Goal: Entertainment & Leisure: Browse casually

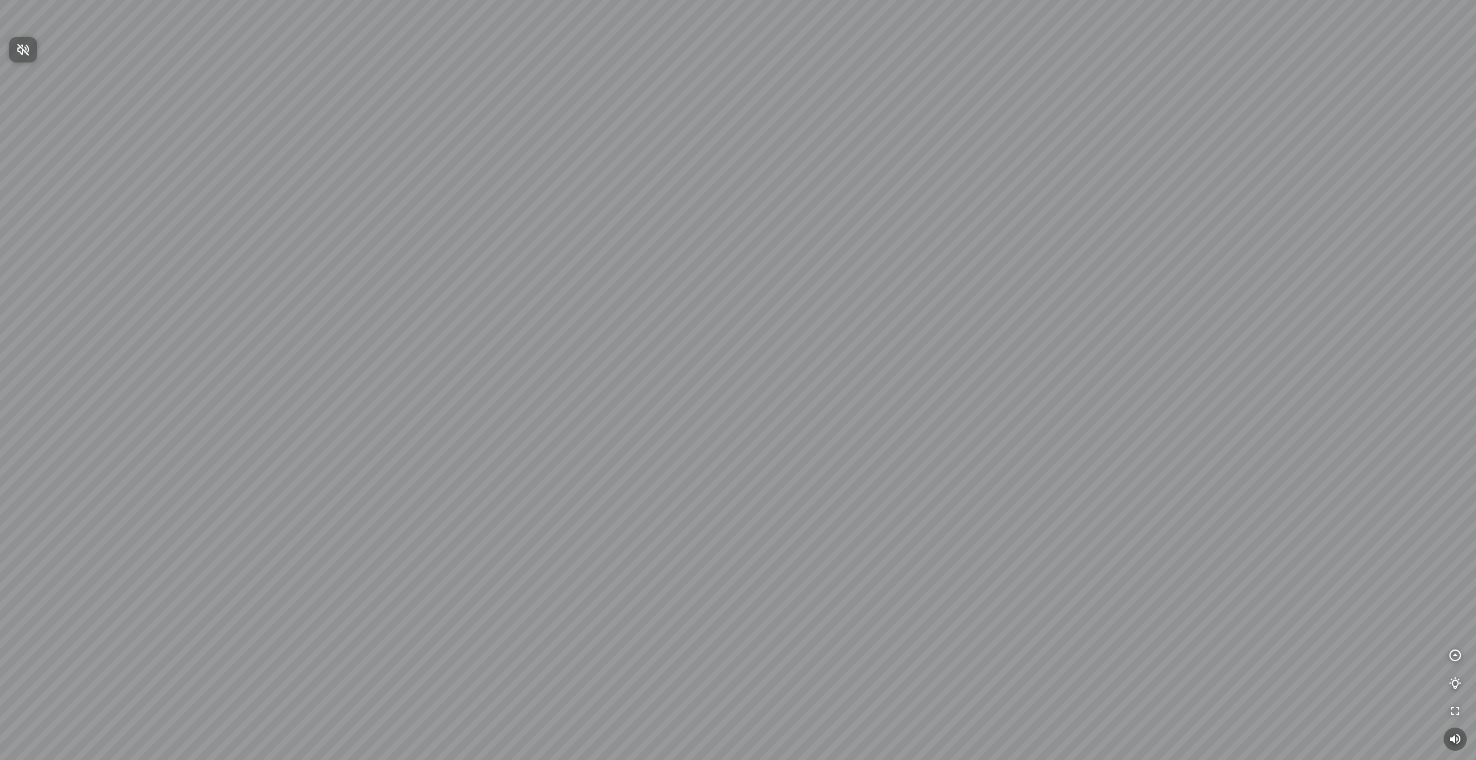
drag, startPoint x: 691, startPoint y: 254, endPoint x: 531, endPoint y: 373, distance: 199.3
click at [533, 371] on div at bounding box center [738, 380] width 1476 height 760
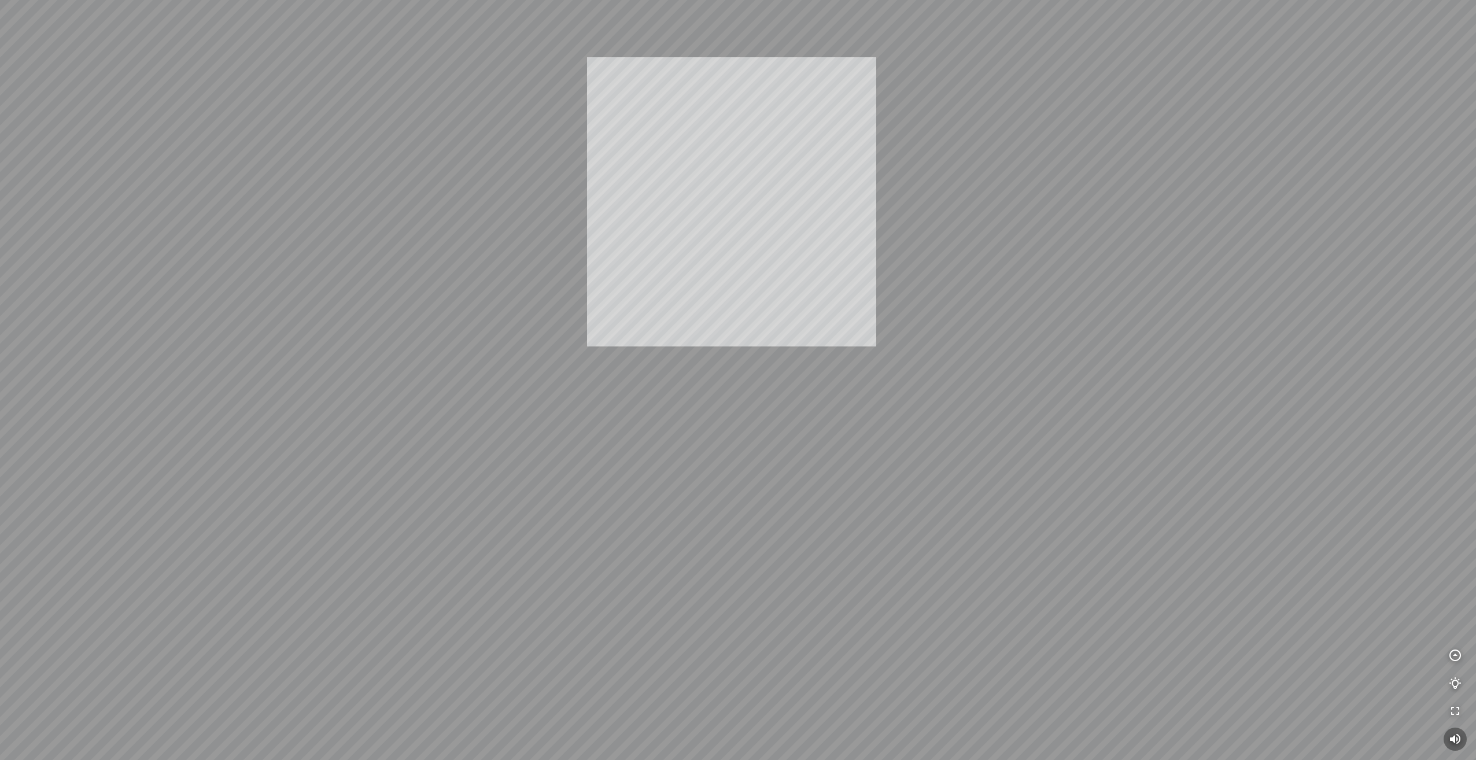
click at [697, 235] on div "INFO: krpano 1.20.8 (build 2020-09-15) INFO: HTML5/Desktop - Microsoft Edge 139…" at bounding box center [738, 380] width 1476 height 760
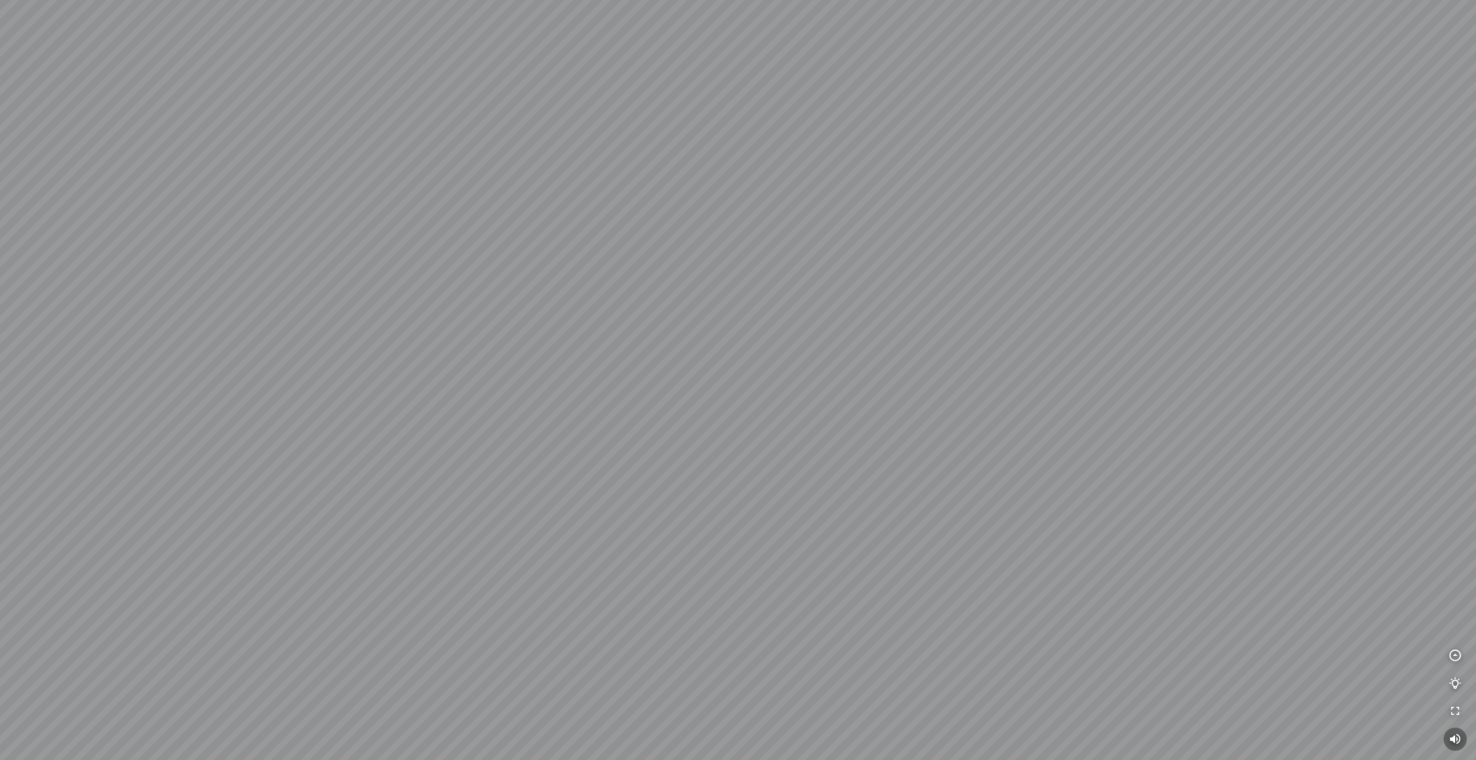
drag, startPoint x: 761, startPoint y: 285, endPoint x: 787, endPoint y: 241, distance: 51.1
click at [787, 241] on div at bounding box center [738, 380] width 1476 height 760
drag, startPoint x: 752, startPoint y: 283, endPoint x: 554, endPoint y: 562, distance: 341.8
click at [568, 550] on div at bounding box center [738, 380] width 1476 height 760
drag, startPoint x: 1013, startPoint y: 501, endPoint x: 632, endPoint y: 440, distance: 386.5
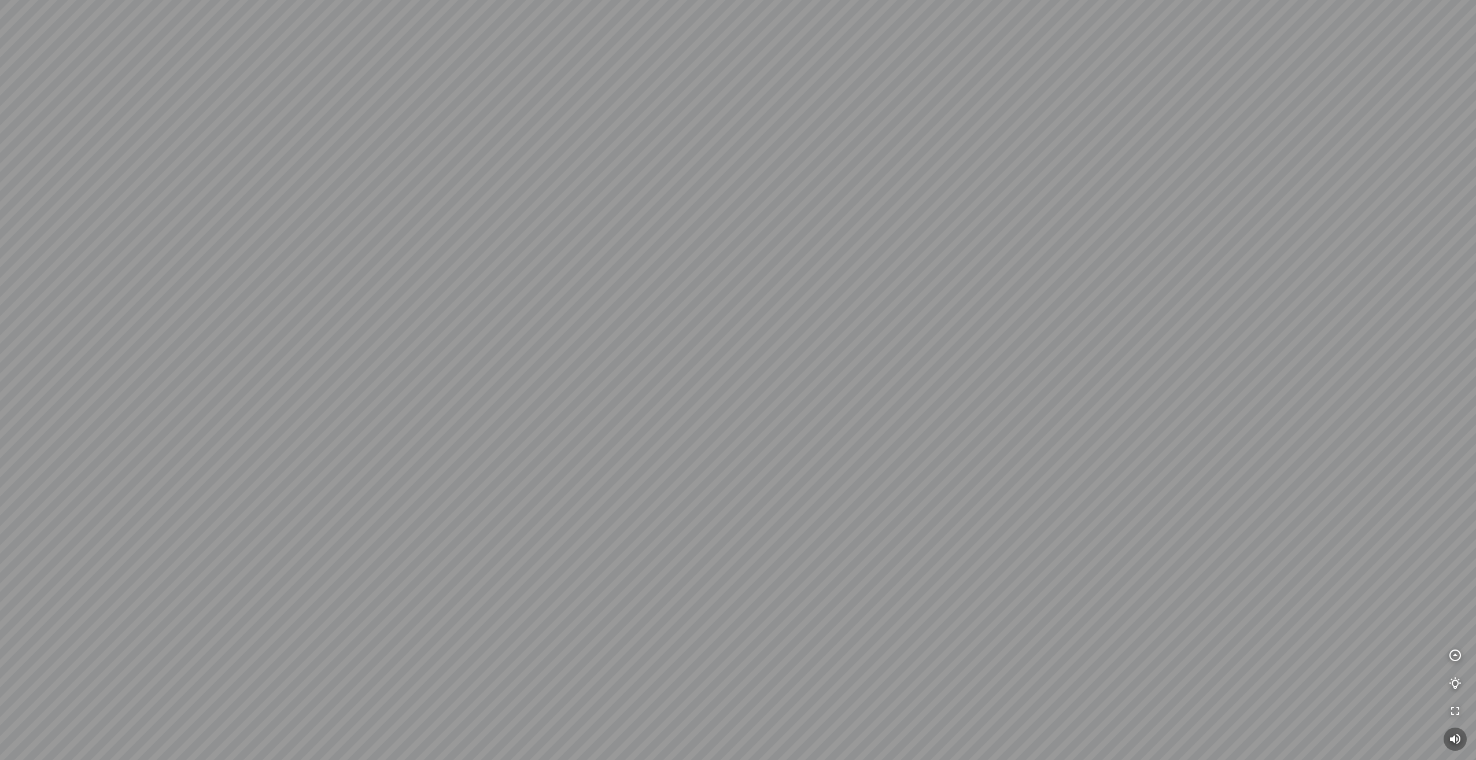
click at [687, 446] on div at bounding box center [738, 380] width 1476 height 760
drag, startPoint x: 670, startPoint y: 435, endPoint x: 928, endPoint y: 484, distance: 262.6
click at [914, 482] on div at bounding box center [738, 380] width 1476 height 760
drag, startPoint x: 713, startPoint y: 442, endPoint x: 777, endPoint y: 560, distance: 134.6
click at [777, 560] on div at bounding box center [738, 380] width 1476 height 760
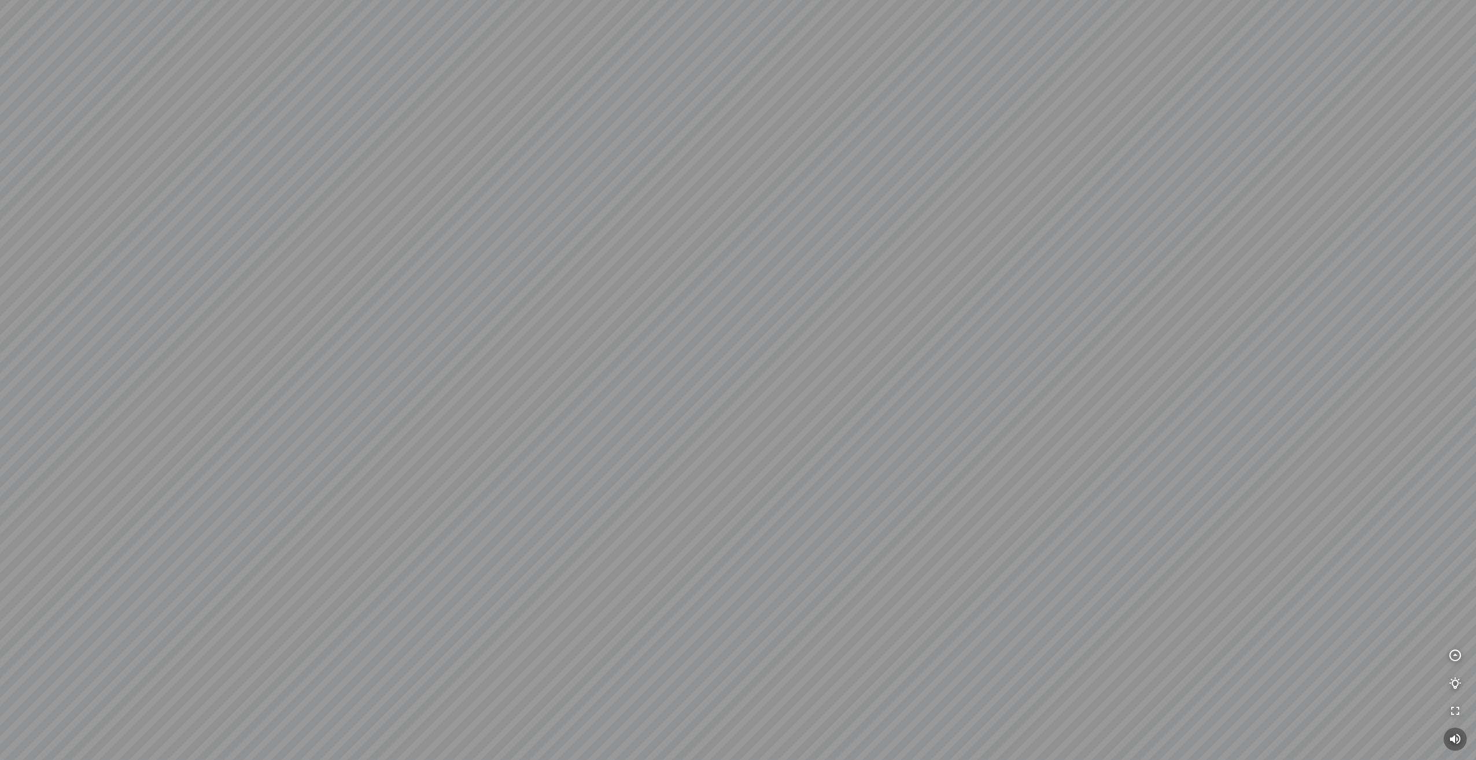
drag, startPoint x: 618, startPoint y: 496, endPoint x: 894, endPoint y: 426, distance: 285.3
click at [871, 427] on div at bounding box center [738, 380] width 1476 height 760
drag, startPoint x: 575, startPoint y: 442, endPoint x: 1099, endPoint y: 404, distance: 525.9
click at [1054, 407] on div at bounding box center [738, 380] width 1476 height 760
drag, startPoint x: 708, startPoint y: 450, endPoint x: 784, endPoint y: 294, distance: 173.6
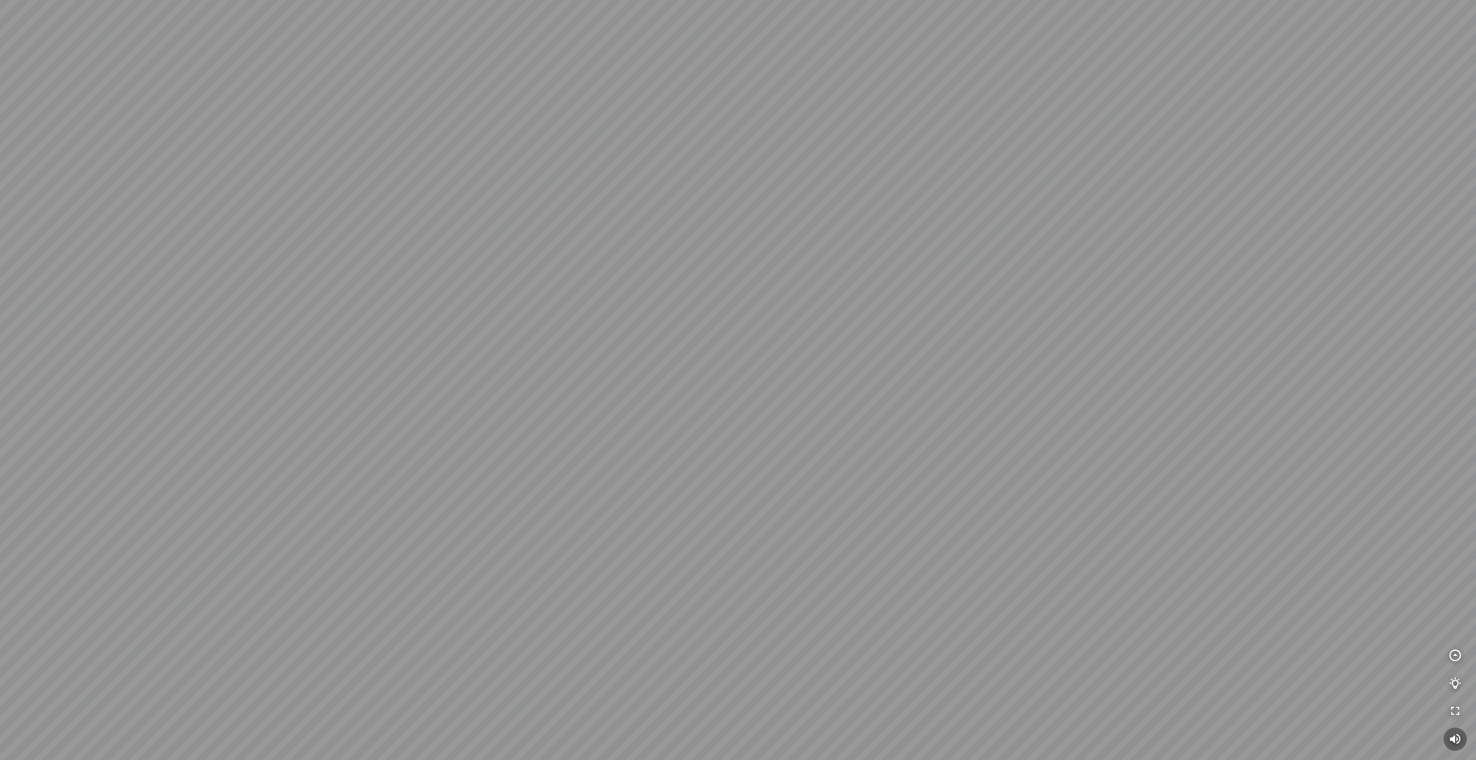
click at [776, 297] on div at bounding box center [738, 380] width 1476 height 760
drag, startPoint x: 667, startPoint y: 300, endPoint x: 930, endPoint y: 421, distance: 289.3
click at [926, 423] on div at bounding box center [738, 380] width 1476 height 760
drag, startPoint x: 763, startPoint y: 460, endPoint x: 1027, endPoint y: 331, distance: 294.3
click at [1006, 339] on div at bounding box center [738, 380] width 1476 height 760
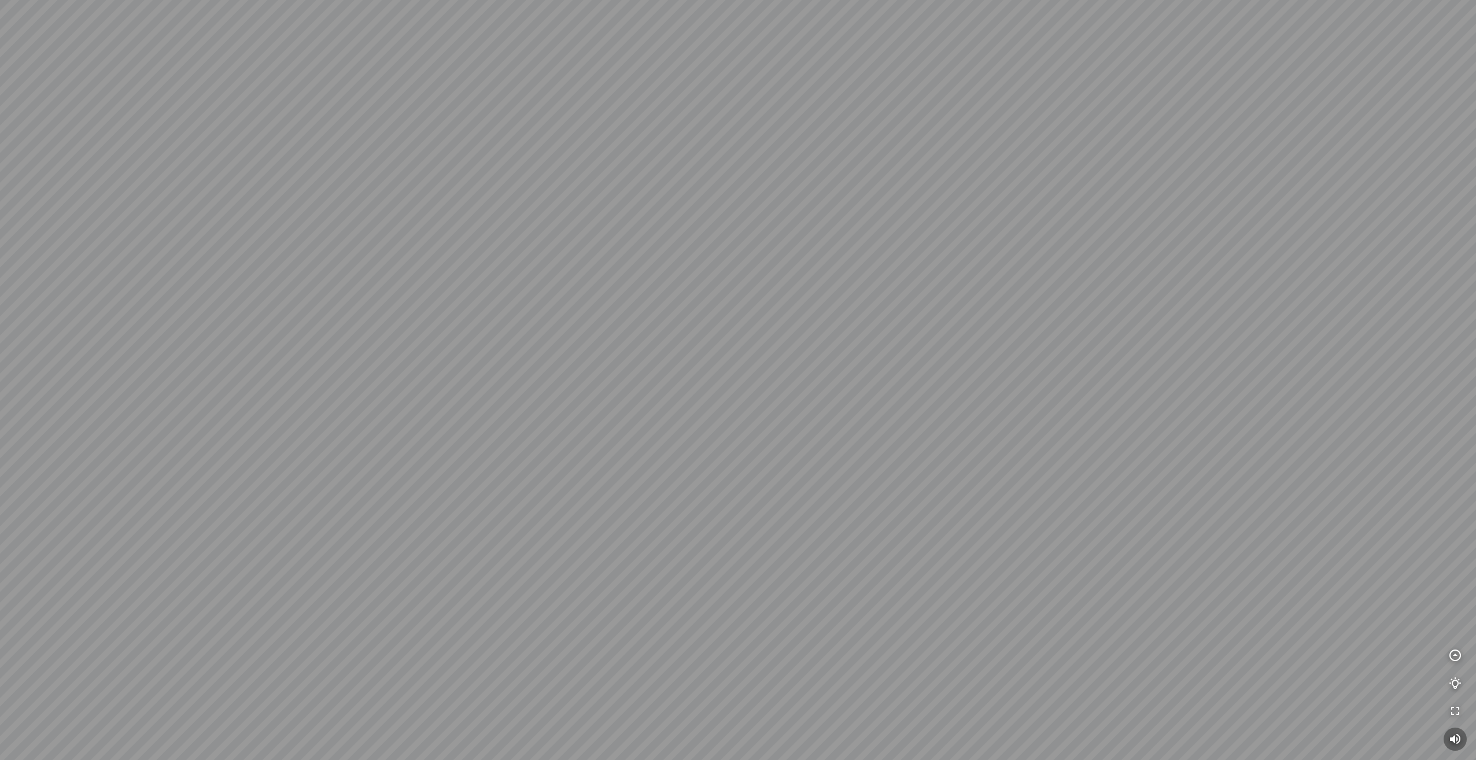
click at [924, 456] on div at bounding box center [738, 380] width 1476 height 760
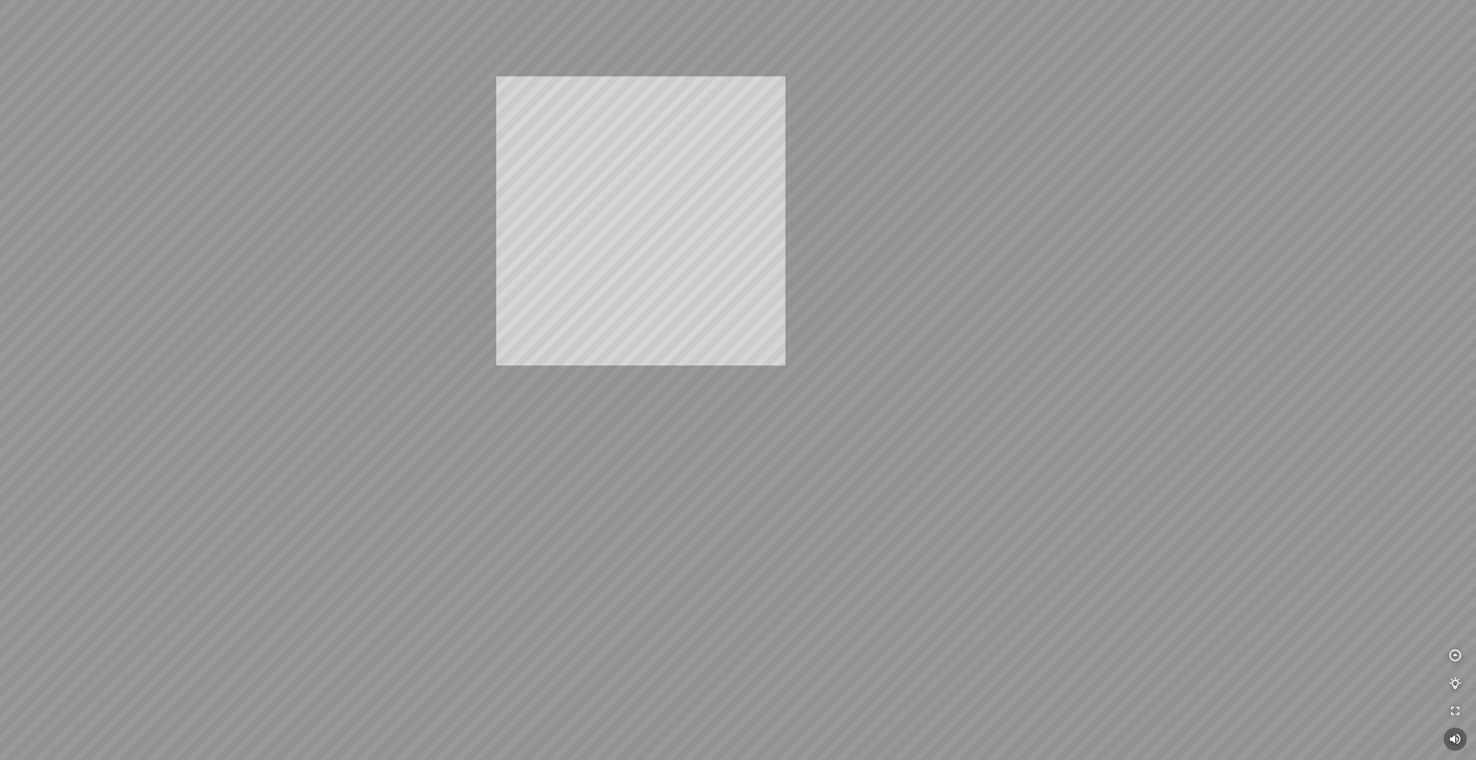
click at [593, 170] on div "INFO: krpano 1.20.8 (build [DATE]) INFO: HTML5/Desktop - Microsoft Edge 139.0 -…" at bounding box center [738, 380] width 1476 height 760
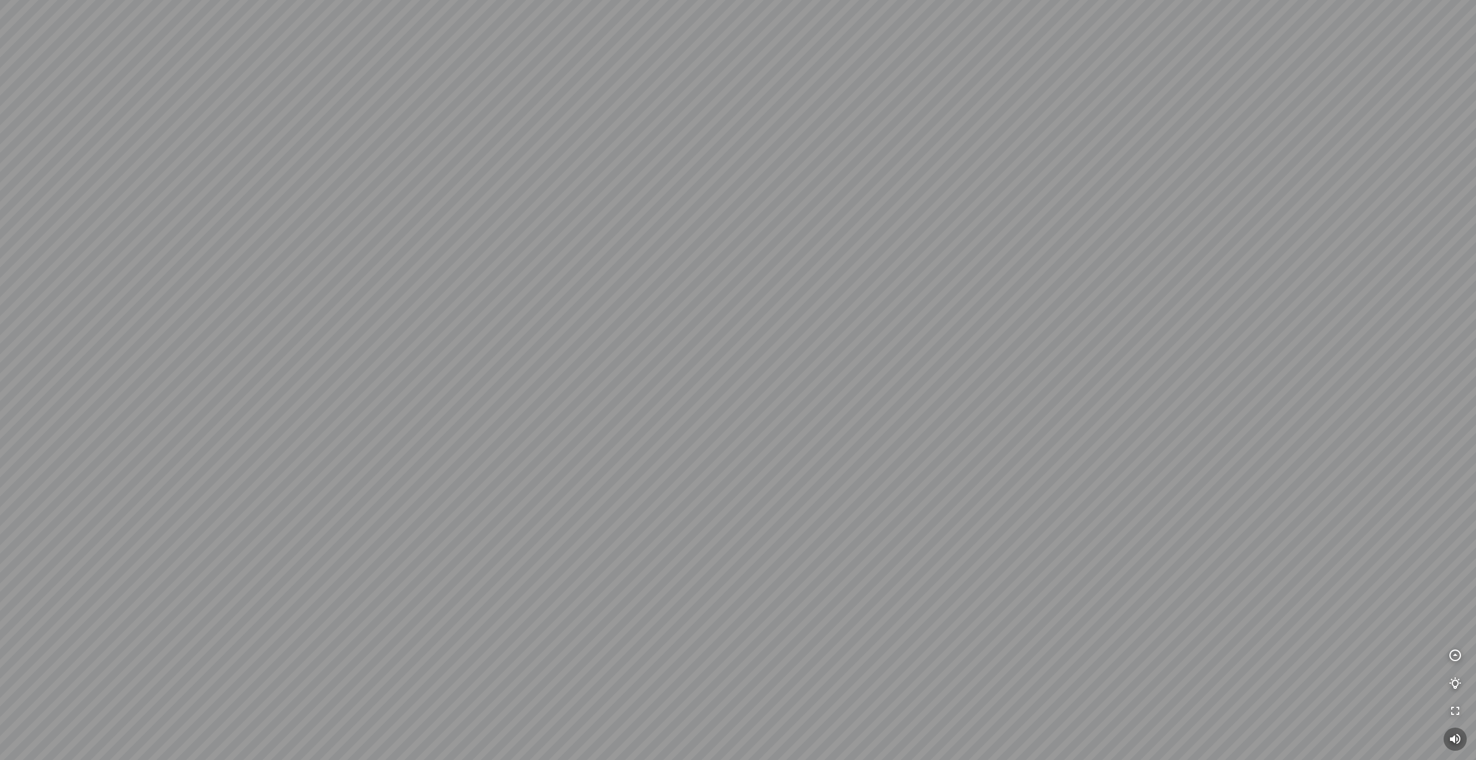
drag, startPoint x: 768, startPoint y: 464, endPoint x: 787, endPoint y: 346, distance: 119.4
click at [787, 346] on div at bounding box center [738, 380] width 1476 height 760
drag, startPoint x: 596, startPoint y: 403, endPoint x: 957, endPoint y: 312, distance: 371.6
click at [950, 314] on div at bounding box center [738, 380] width 1476 height 760
drag, startPoint x: 590, startPoint y: 375, endPoint x: 1048, endPoint y: 403, distance: 458.9
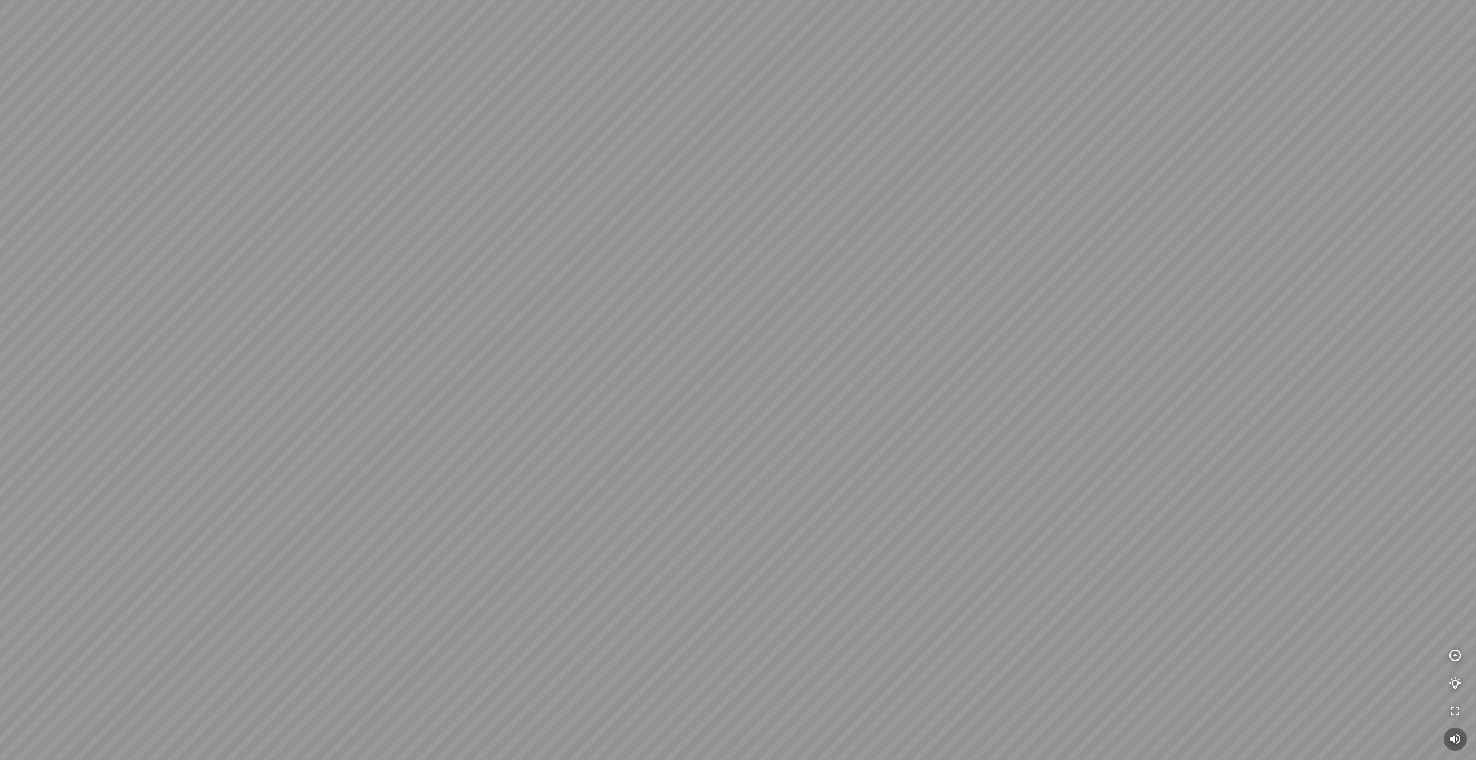
click at [1035, 403] on div at bounding box center [738, 380] width 1476 height 760
drag, startPoint x: 1051, startPoint y: 405, endPoint x: 560, endPoint y: 337, distance: 495.7
click at [571, 339] on div at bounding box center [738, 380] width 1476 height 760
drag, startPoint x: 923, startPoint y: 386, endPoint x: 543, endPoint y: 375, distance: 380.1
click at [569, 374] on div at bounding box center [738, 380] width 1476 height 760
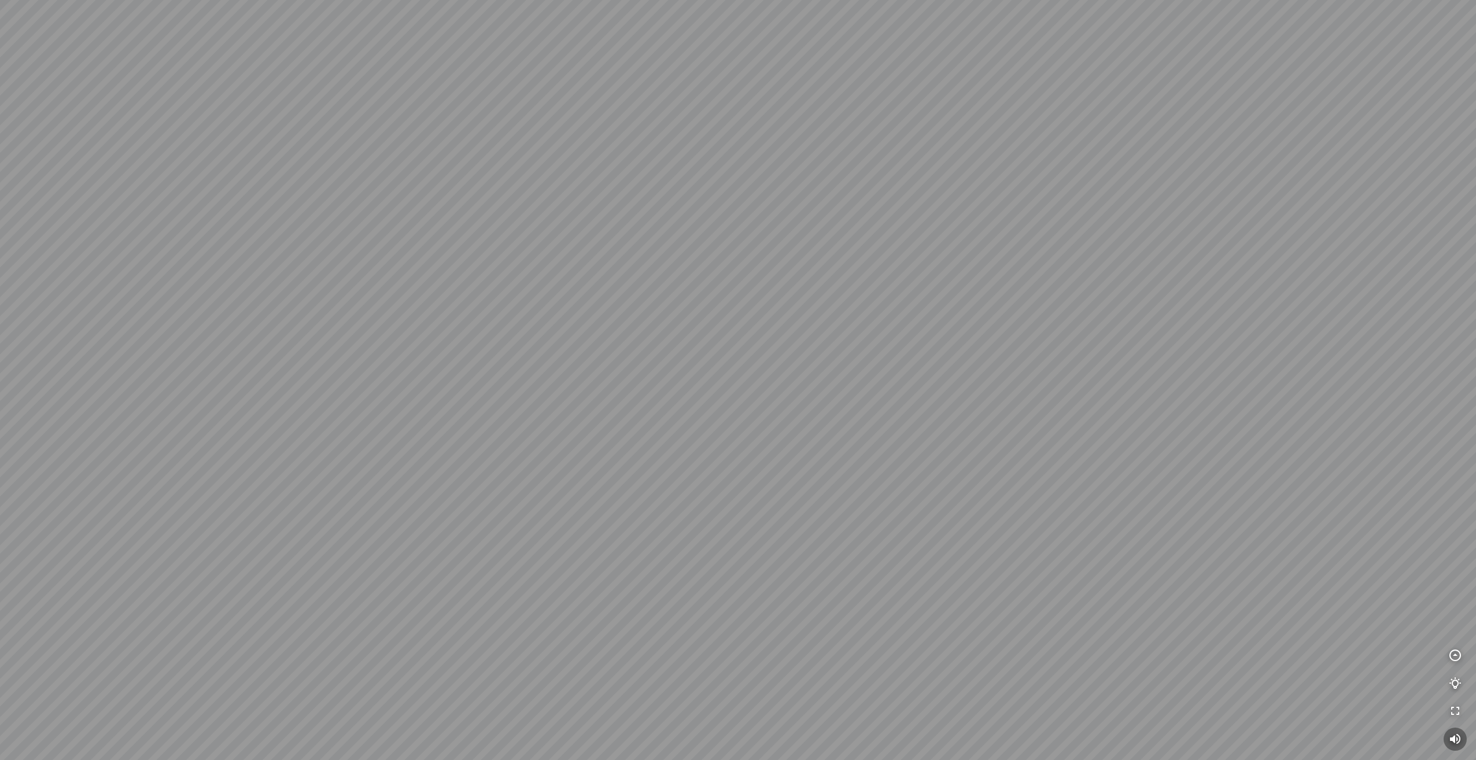
drag, startPoint x: 736, startPoint y: 337, endPoint x: 599, endPoint y: 505, distance: 217.9
click at [611, 500] on div at bounding box center [738, 380] width 1476 height 760
drag, startPoint x: 881, startPoint y: 502, endPoint x: 423, endPoint y: 418, distance: 465.7
click at [452, 423] on div at bounding box center [738, 380] width 1476 height 760
drag, startPoint x: 478, startPoint y: 420, endPoint x: 814, endPoint y: 356, distance: 341.5
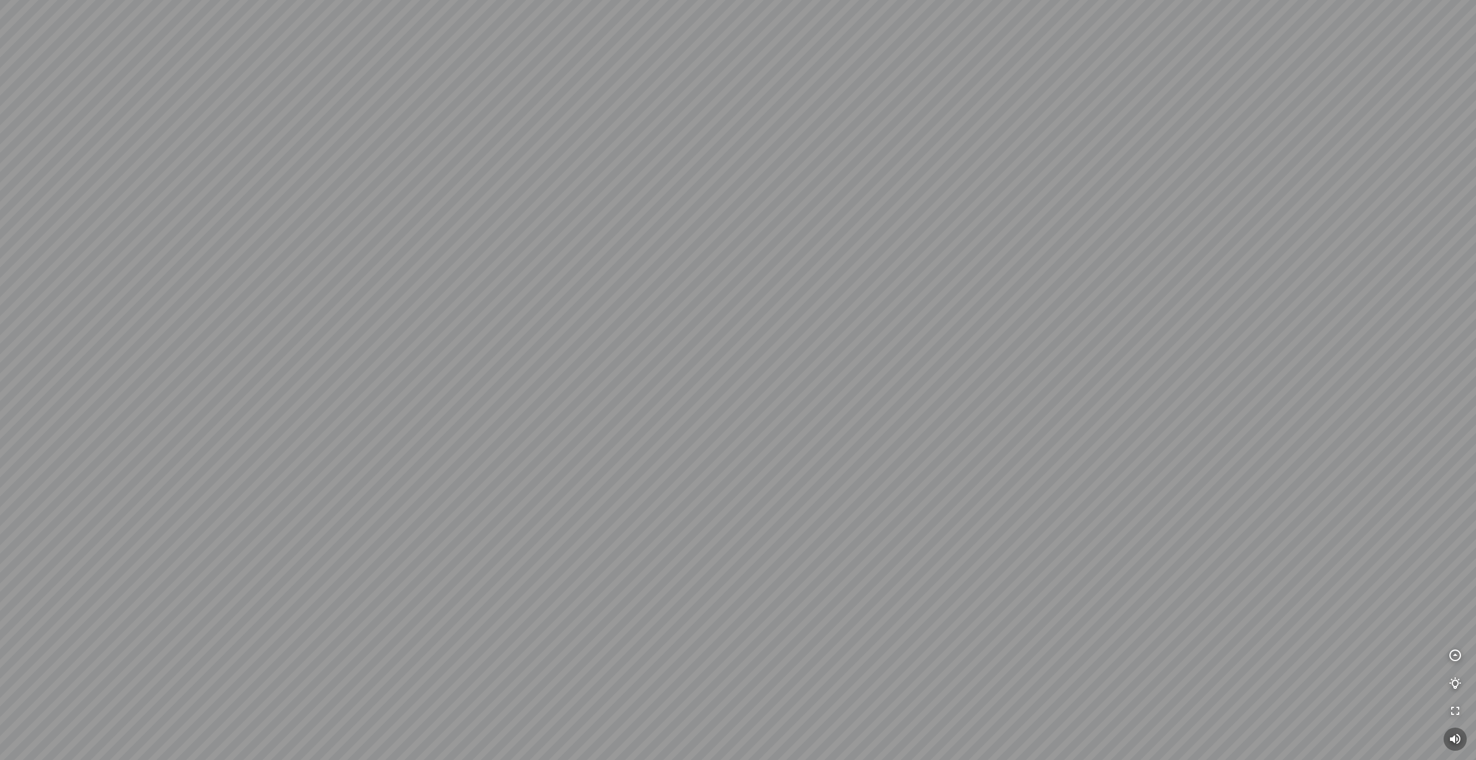
click at [802, 363] on div at bounding box center [738, 380] width 1476 height 760
click at [566, 508] on div at bounding box center [738, 380] width 1476 height 760
drag, startPoint x: 542, startPoint y: 416, endPoint x: 786, endPoint y: 373, distance: 247.9
click at [785, 373] on div at bounding box center [738, 380] width 1476 height 760
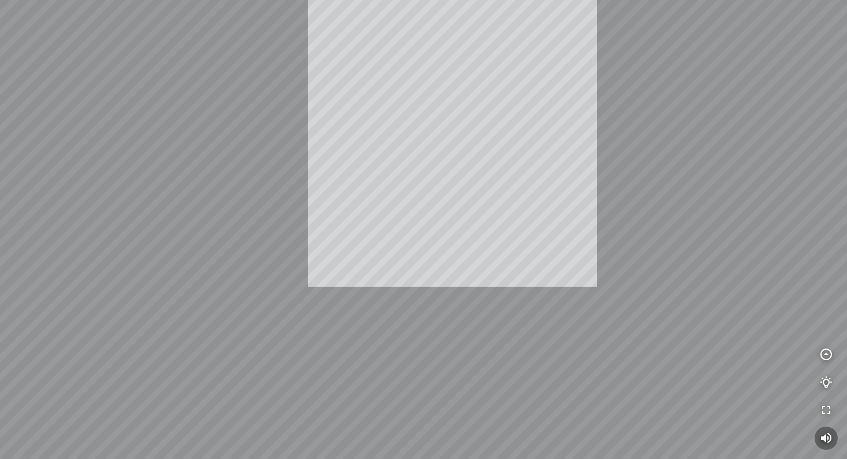
click at [409, 123] on div "INFO: krpano 1.20.8 (build [DATE]) INFO: HTML5/Desktop - Microsoft Edge 139.0 -…" at bounding box center [423, 229] width 847 height 459
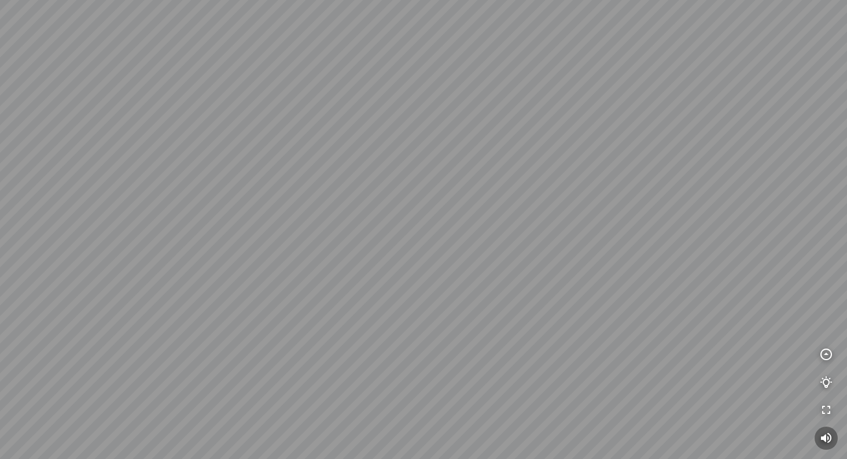
drag, startPoint x: 475, startPoint y: 256, endPoint x: 576, endPoint y: 219, distance: 107.2
click at [562, 234] on div at bounding box center [423, 229] width 847 height 459
drag, startPoint x: 381, startPoint y: 204, endPoint x: 593, endPoint y: 183, distance: 213.2
click at [571, 185] on div at bounding box center [423, 229] width 847 height 459
drag, startPoint x: 618, startPoint y: 184, endPoint x: 283, endPoint y: 149, distance: 337.2
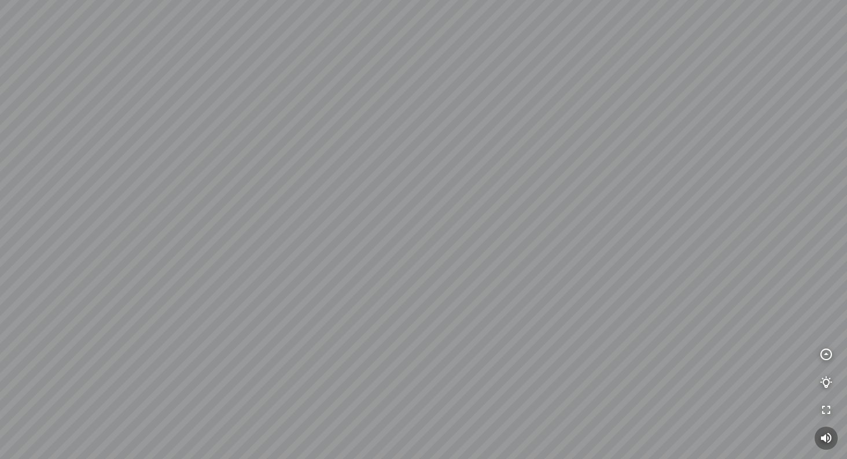
click at [306, 152] on div at bounding box center [423, 229] width 847 height 459
click at [584, 294] on div at bounding box center [423, 229] width 847 height 459
drag, startPoint x: 603, startPoint y: 294, endPoint x: 500, endPoint y: 285, distance: 103.4
click at [501, 285] on div at bounding box center [423, 229] width 847 height 459
drag, startPoint x: 597, startPoint y: 307, endPoint x: 405, endPoint y: 292, distance: 192.0
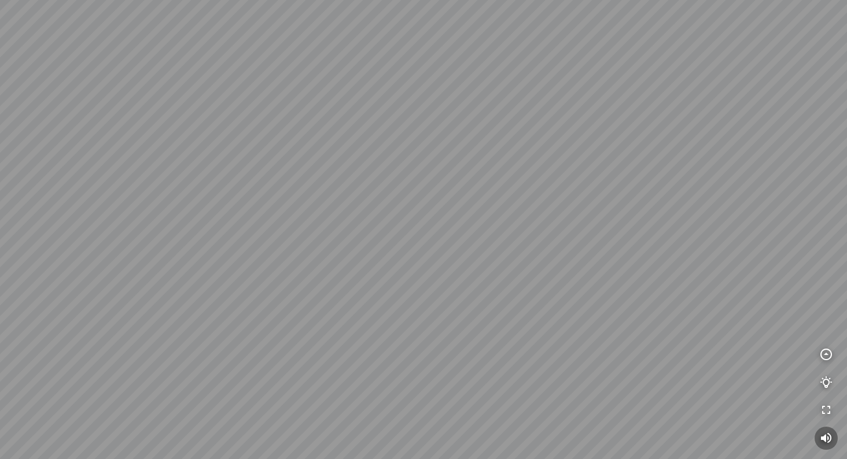
click at [405, 292] on div at bounding box center [423, 229] width 847 height 459
drag, startPoint x: 331, startPoint y: 279, endPoint x: 530, endPoint y: 365, distance: 216.8
click at [530, 365] on div at bounding box center [423, 229] width 847 height 459
drag, startPoint x: 447, startPoint y: 349, endPoint x: 495, endPoint y: 305, distance: 65.1
click at [495, 305] on div at bounding box center [423, 229] width 847 height 459
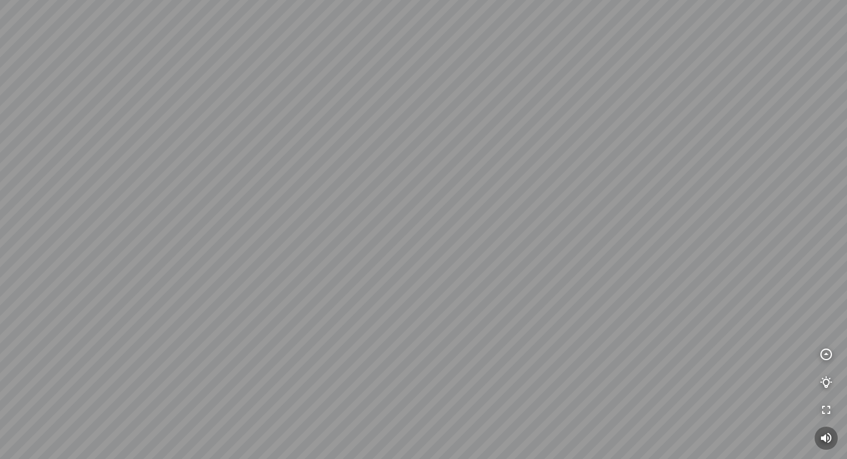
drag, startPoint x: 504, startPoint y: 155, endPoint x: 600, endPoint y: 203, distance: 107.3
click at [600, 203] on div at bounding box center [423, 229] width 847 height 459
drag, startPoint x: 483, startPoint y: 194, endPoint x: 547, endPoint y: 219, distance: 67.8
click at [547, 219] on div at bounding box center [423, 229] width 847 height 459
click at [537, 254] on div at bounding box center [423, 229] width 847 height 459
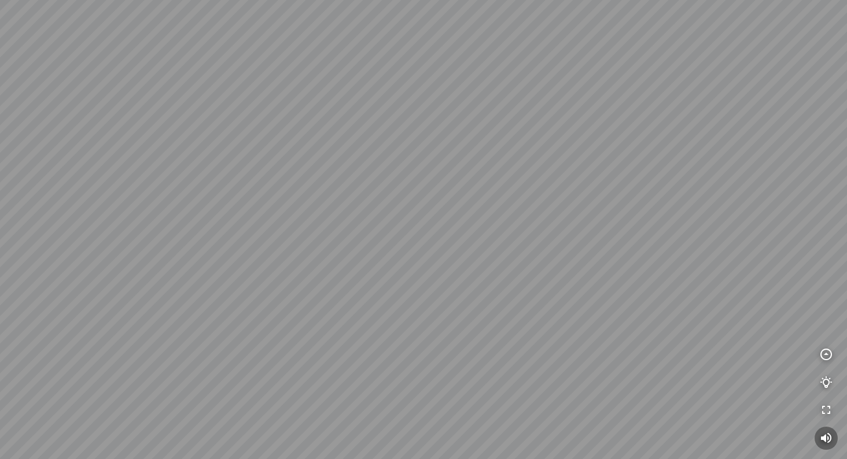
drag, startPoint x: 537, startPoint y: 254, endPoint x: 457, endPoint y: 250, distance: 79.9
click at [458, 250] on div at bounding box center [423, 229] width 847 height 459
drag, startPoint x: 457, startPoint y: 250, endPoint x: 506, endPoint y: 262, distance: 50.1
click at [506, 262] on div at bounding box center [423, 229] width 847 height 459
drag, startPoint x: 506, startPoint y: 262, endPoint x: 512, endPoint y: 239, distance: 23.8
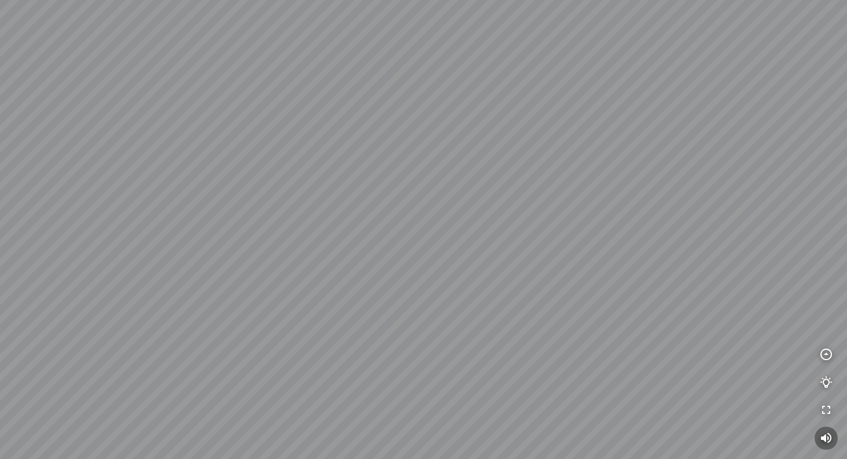
click at [512, 239] on div at bounding box center [423, 229] width 847 height 459
drag, startPoint x: 411, startPoint y: 229, endPoint x: 686, endPoint y: 235, distance: 274.8
click at [643, 231] on div at bounding box center [423, 229] width 847 height 459
drag, startPoint x: 497, startPoint y: 238, endPoint x: 719, endPoint y: 162, distance: 234.1
click at [719, 162] on div at bounding box center [423, 229] width 847 height 459
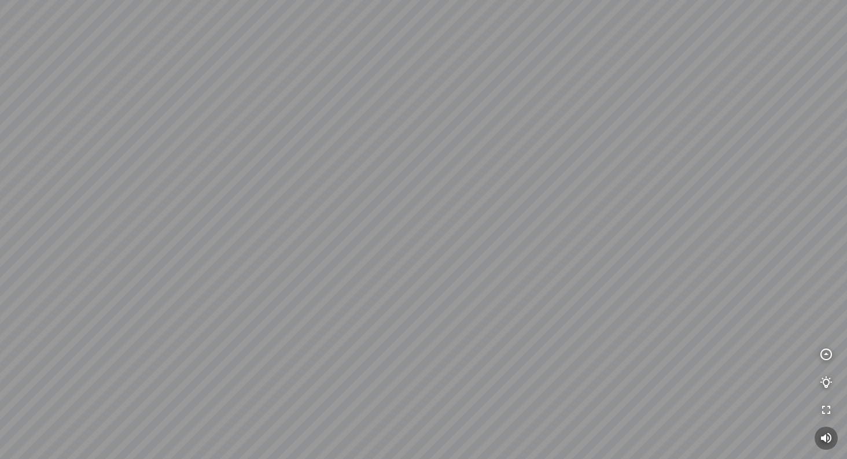
drag, startPoint x: 618, startPoint y: 186, endPoint x: 673, endPoint y: 187, distance: 55.0
click at [673, 187] on div at bounding box center [423, 229] width 847 height 459
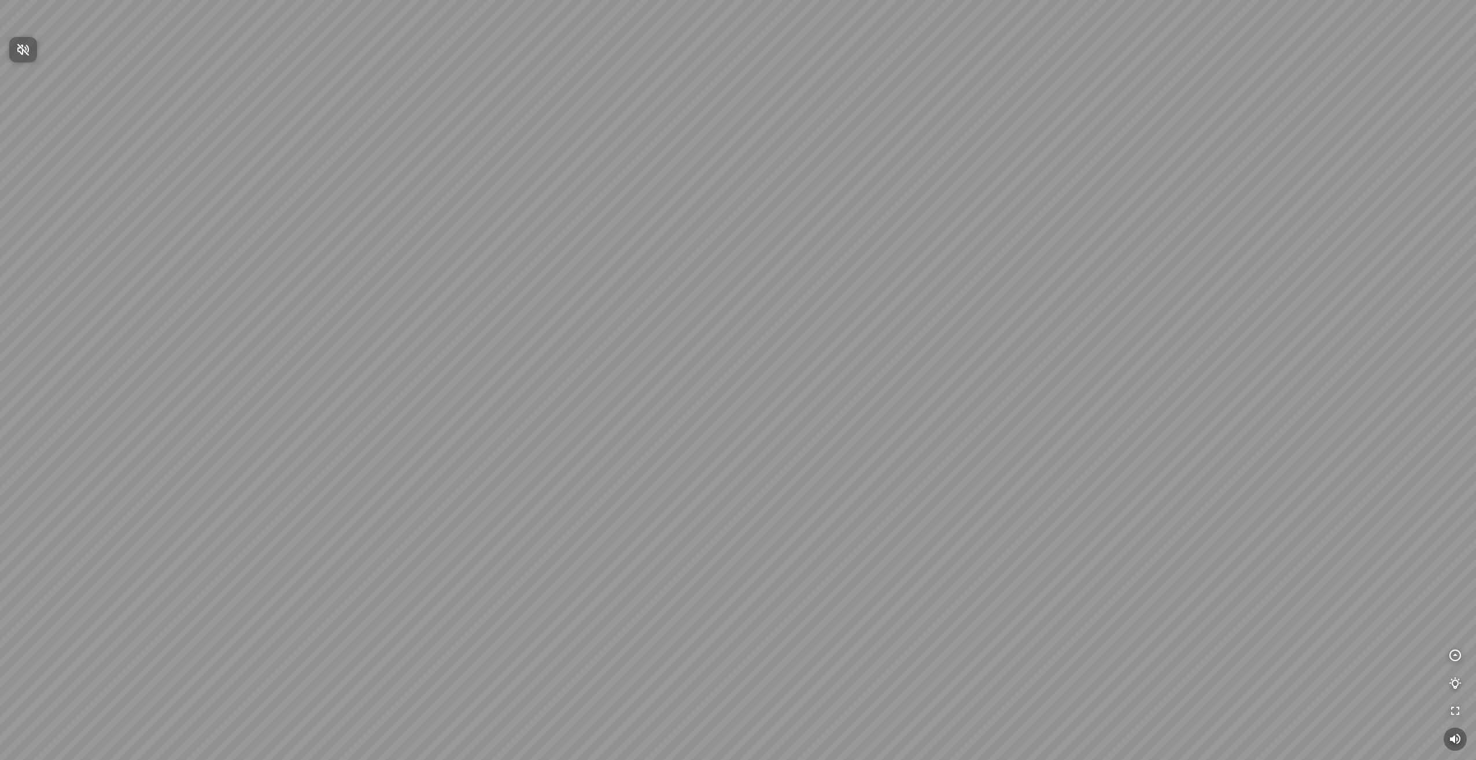
drag, startPoint x: 581, startPoint y: 385, endPoint x: 758, endPoint y: 384, distance: 176.4
click at [751, 385] on div at bounding box center [738, 380] width 1476 height 760
drag, startPoint x: 665, startPoint y: 393, endPoint x: 531, endPoint y: 370, distance: 135.6
click at [544, 372] on div at bounding box center [738, 380] width 1476 height 760
drag, startPoint x: 382, startPoint y: 357, endPoint x: 881, endPoint y: 383, distance: 500.3
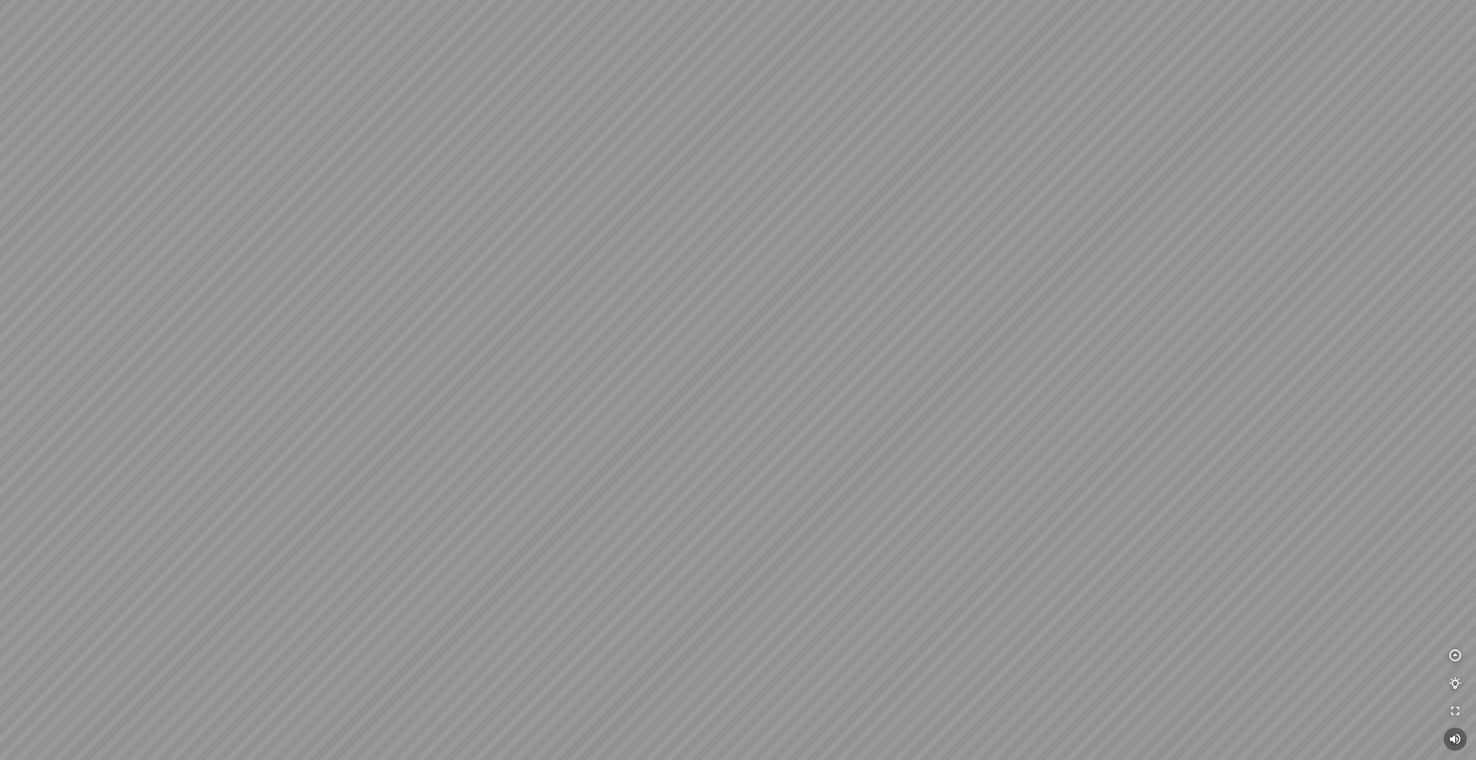
click at [878, 382] on div at bounding box center [738, 380] width 1476 height 760
drag, startPoint x: 595, startPoint y: 356, endPoint x: 1033, endPoint y: 283, distance: 443.9
click at [1031, 283] on div at bounding box center [738, 380] width 1476 height 760
drag, startPoint x: 733, startPoint y: 350, endPoint x: 1161, endPoint y: 359, distance: 427.5
click at [1161, 359] on div at bounding box center [738, 380] width 1476 height 760
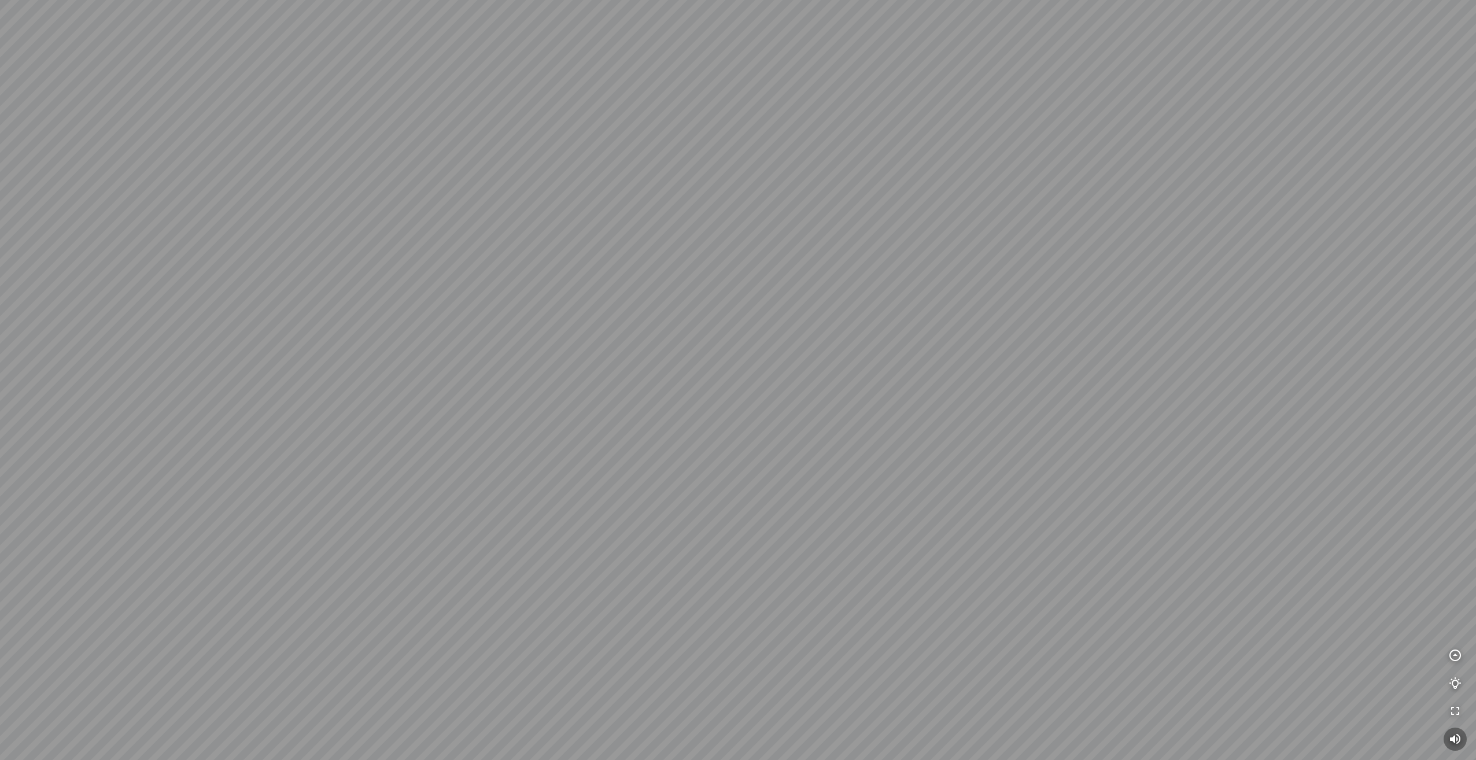
drag, startPoint x: 737, startPoint y: 389, endPoint x: 1157, endPoint y: 399, distance: 419.4
click at [1158, 398] on div at bounding box center [738, 380] width 1476 height 760
drag, startPoint x: 692, startPoint y: 370, endPoint x: 1198, endPoint y: 420, distance: 508.5
click at [1198, 420] on div at bounding box center [738, 380] width 1476 height 760
drag, startPoint x: 617, startPoint y: 387, endPoint x: 1081, endPoint y: 356, distance: 465.5
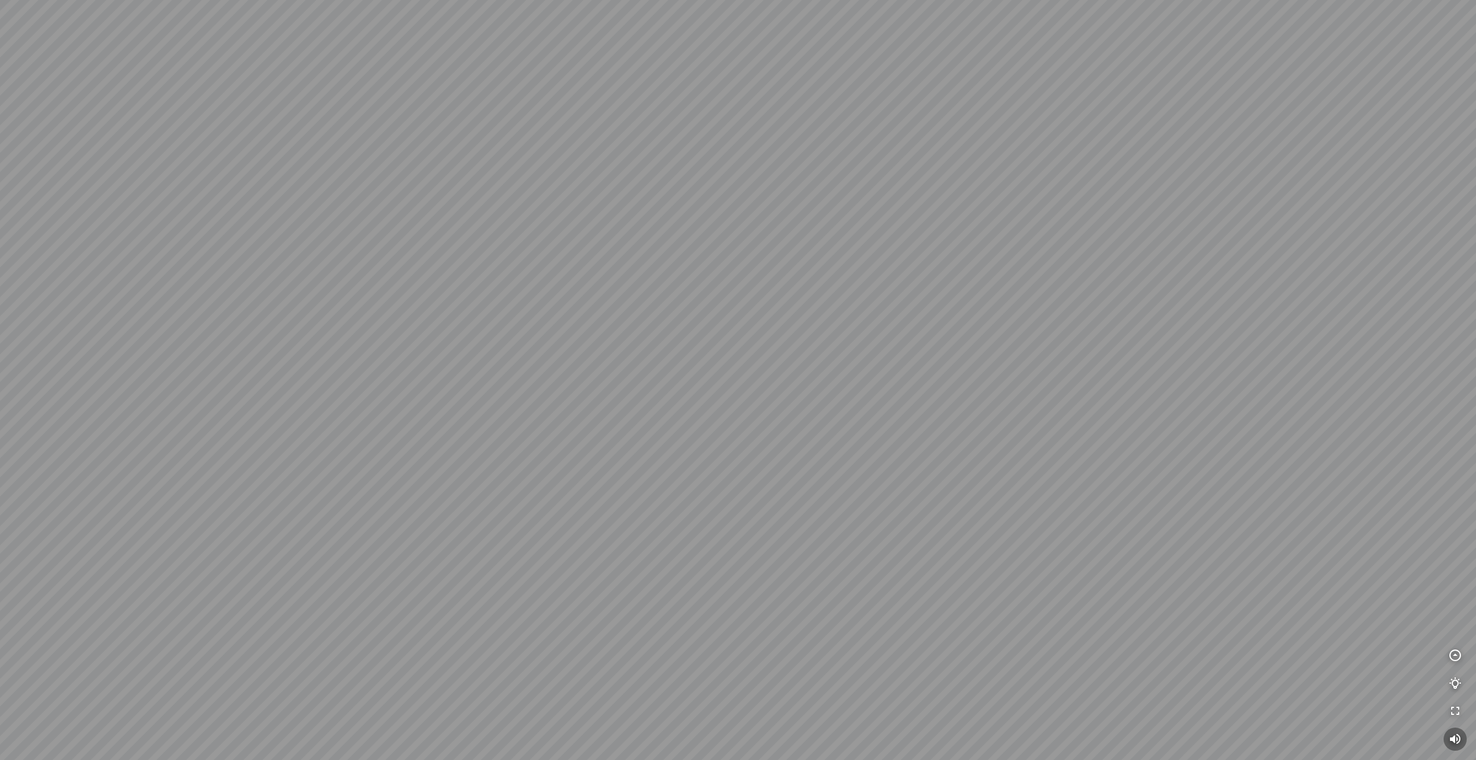
click at [1062, 356] on div at bounding box center [738, 380] width 1476 height 760
drag, startPoint x: 835, startPoint y: 368, endPoint x: 1195, endPoint y: 344, distance: 360.5
click at [1181, 345] on div at bounding box center [738, 380] width 1476 height 760
drag, startPoint x: 804, startPoint y: 445, endPoint x: 1150, endPoint y: 444, distance: 345.3
click at [1144, 444] on div at bounding box center [738, 380] width 1476 height 760
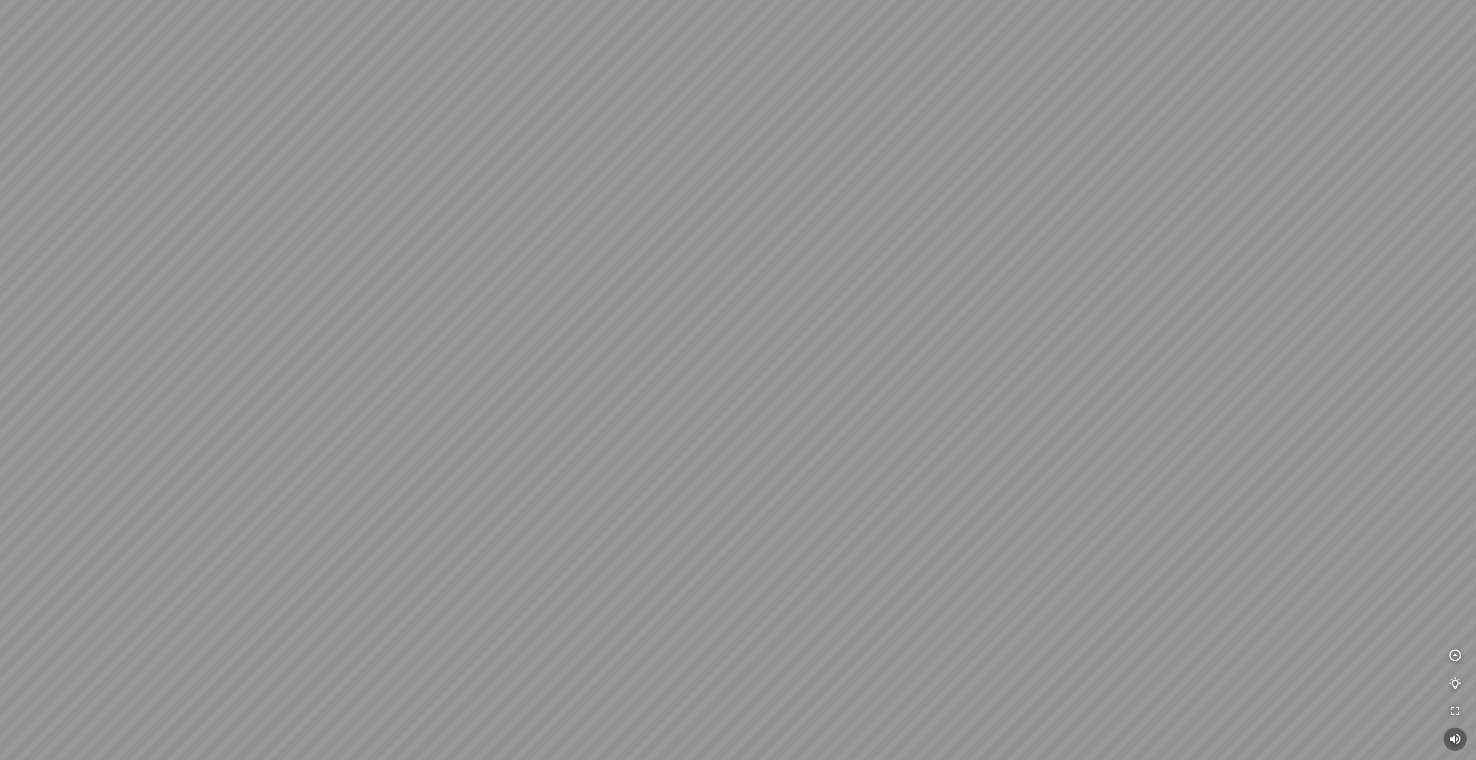
drag, startPoint x: 926, startPoint y: 489, endPoint x: 992, endPoint y: 492, distance: 66.0
click at [992, 492] on div at bounding box center [738, 380] width 1476 height 760
drag, startPoint x: 1090, startPoint y: 468, endPoint x: 970, endPoint y: 501, distance: 124.2
click at [970, 501] on div at bounding box center [738, 380] width 1476 height 760
drag, startPoint x: 1010, startPoint y: 404, endPoint x: 1096, endPoint y: 376, distance: 90.0
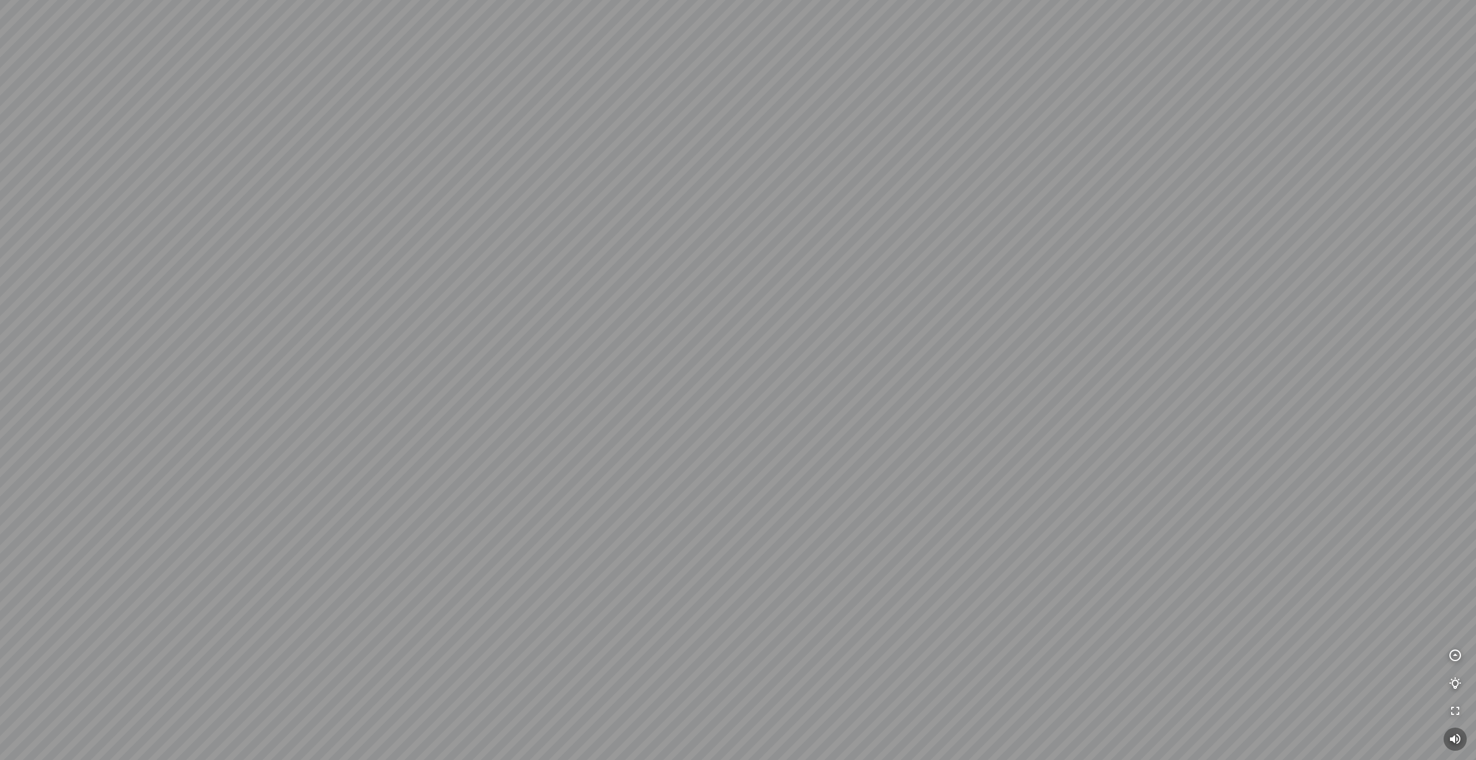
click at [1091, 376] on div at bounding box center [738, 380] width 1476 height 760
drag, startPoint x: 861, startPoint y: 452, endPoint x: 977, endPoint y: 429, distance: 118.5
click at [967, 430] on div at bounding box center [738, 380] width 1476 height 760
drag, startPoint x: 977, startPoint y: 429, endPoint x: 1131, endPoint y: 418, distance: 154.2
click at [1131, 418] on div at bounding box center [738, 380] width 1476 height 760
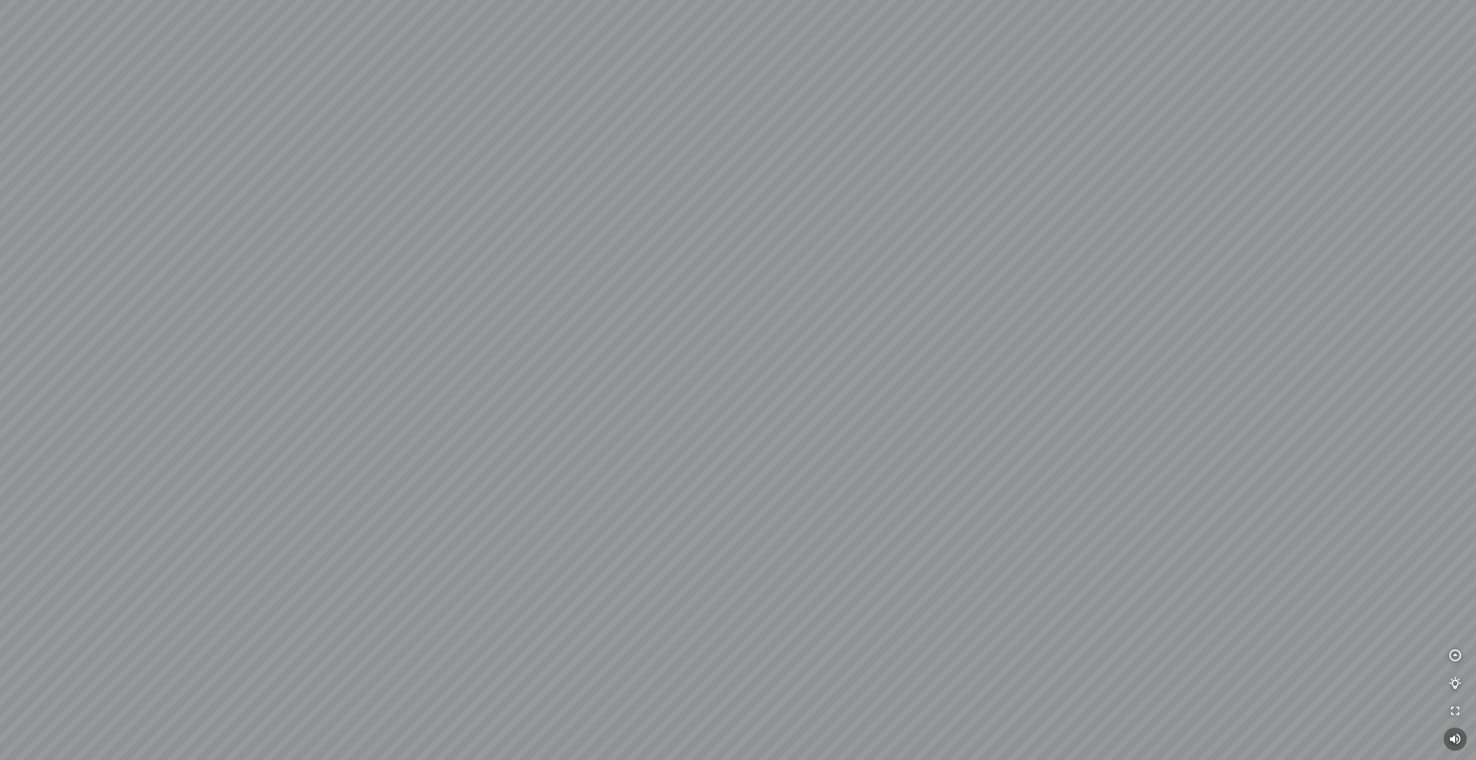
drag, startPoint x: 1117, startPoint y: 431, endPoint x: 861, endPoint y: 433, distance: 256.8
click at [863, 427] on div at bounding box center [738, 380] width 1476 height 760
click at [30, 46] on span "Press to turn on the sound" at bounding box center [30, 49] width 0 height 14
drag, startPoint x: 881, startPoint y: 311, endPoint x: 564, endPoint y: 272, distance: 319.2
click at [583, 274] on div at bounding box center [738, 380] width 1476 height 760
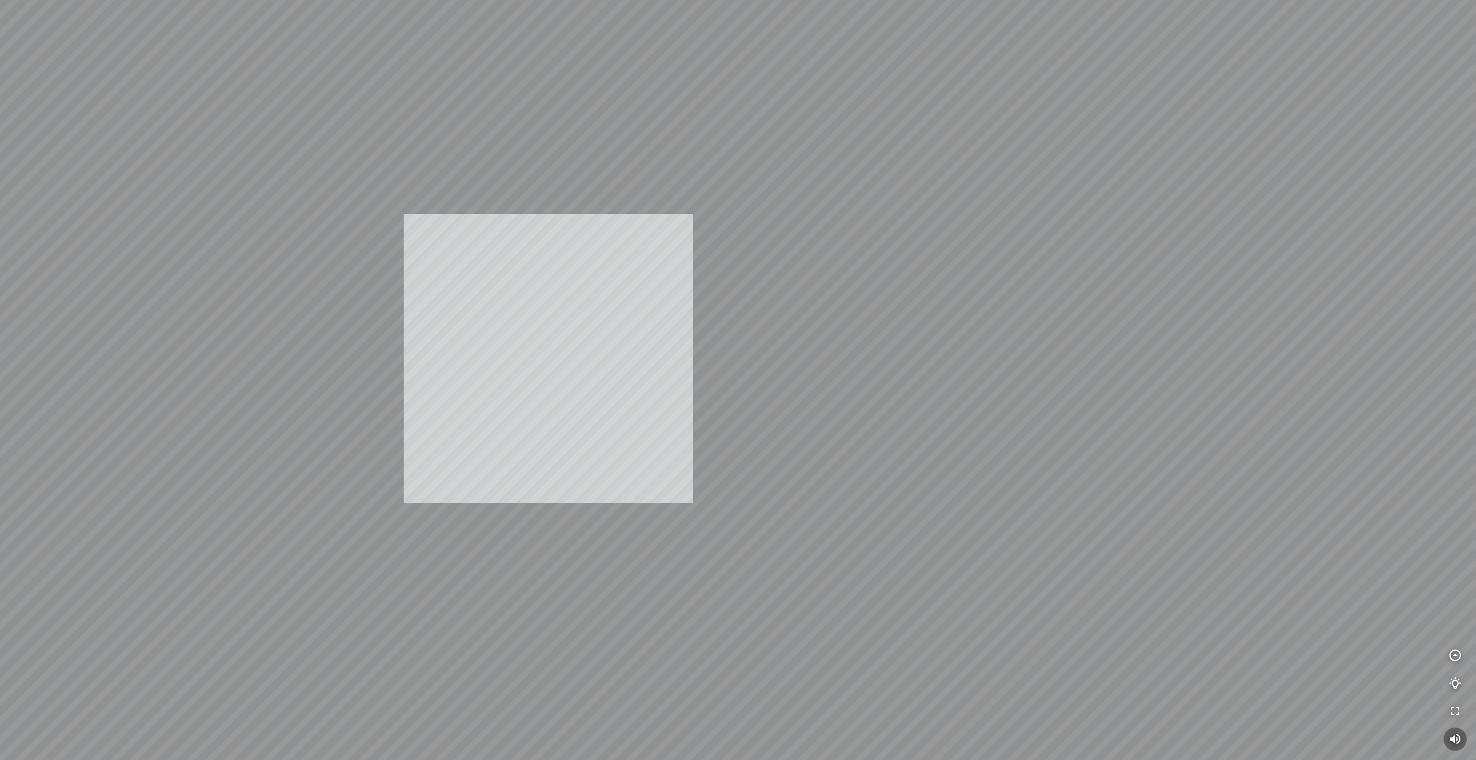
click at [615, 339] on div "INFO: krpano 1.20.8 (build [DATE]) INFO: HTML5/Desktop - Microsoft Edge 139.0 -…" at bounding box center [738, 380] width 1476 height 760
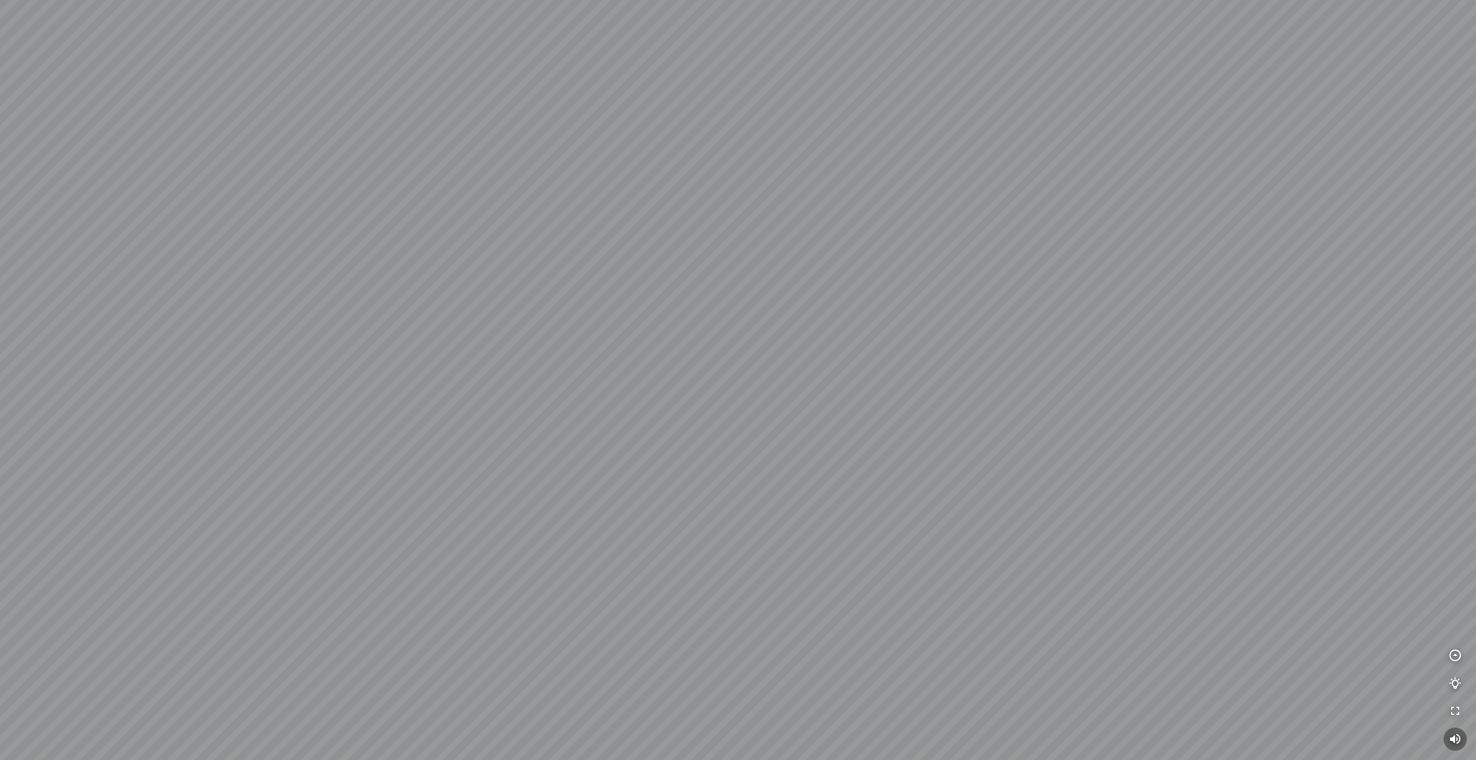
drag, startPoint x: 453, startPoint y: 499, endPoint x: 908, endPoint y: 213, distance: 537.1
click at [868, 225] on div at bounding box center [738, 380] width 1476 height 760
drag, startPoint x: 636, startPoint y: 381, endPoint x: 897, endPoint y: 146, distance: 350.6
click at [897, 146] on div at bounding box center [738, 380] width 1476 height 760
drag, startPoint x: 785, startPoint y: 295, endPoint x: 988, endPoint y: 155, distance: 247.0
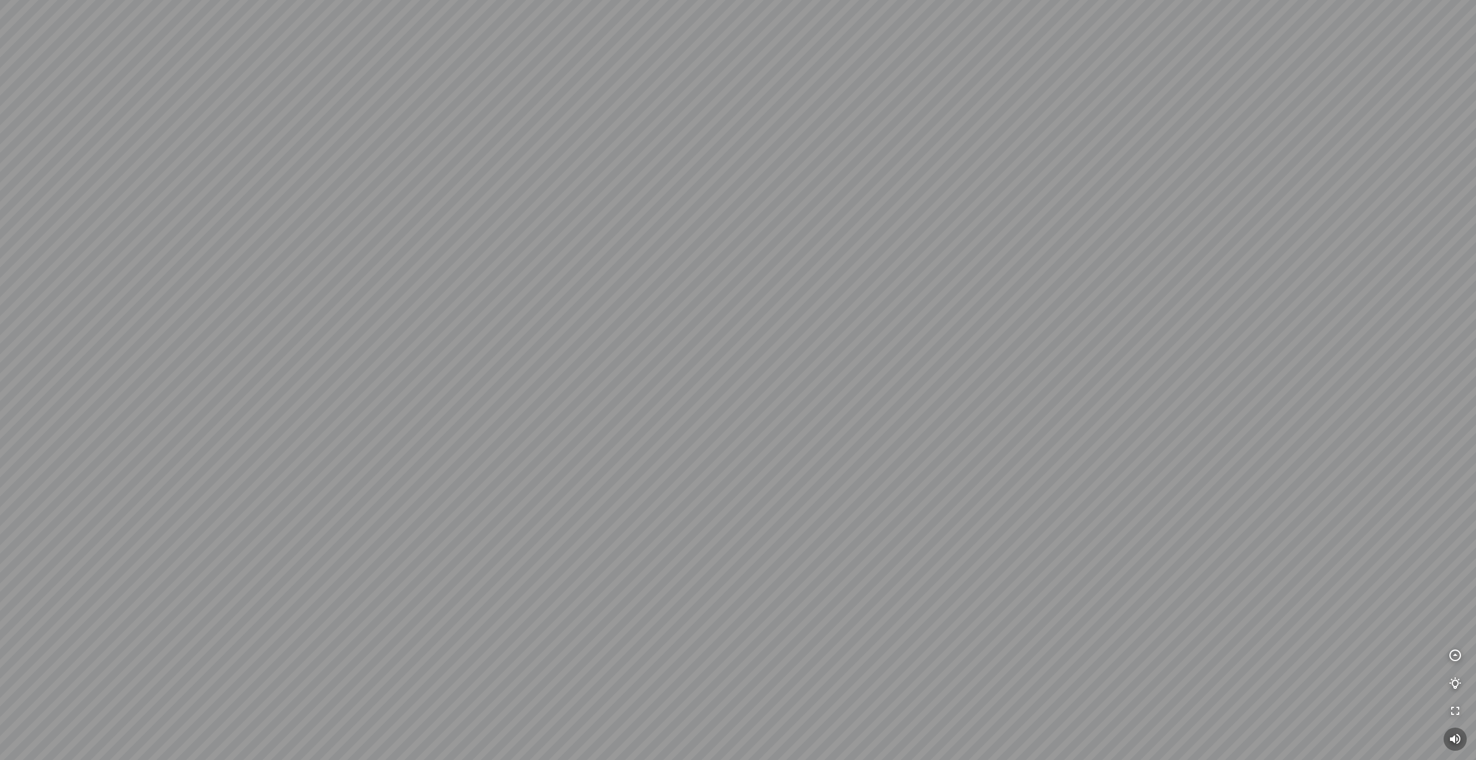
click at [977, 160] on div at bounding box center [738, 380] width 1476 height 760
drag, startPoint x: 860, startPoint y: 305, endPoint x: 1095, endPoint y: 320, distance: 235.3
click at [1088, 320] on div at bounding box center [738, 380] width 1476 height 760
click at [652, 359] on div at bounding box center [738, 380] width 1476 height 760
drag, startPoint x: 564, startPoint y: 276, endPoint x: 695, endPoint y: 291, distance: 131.6
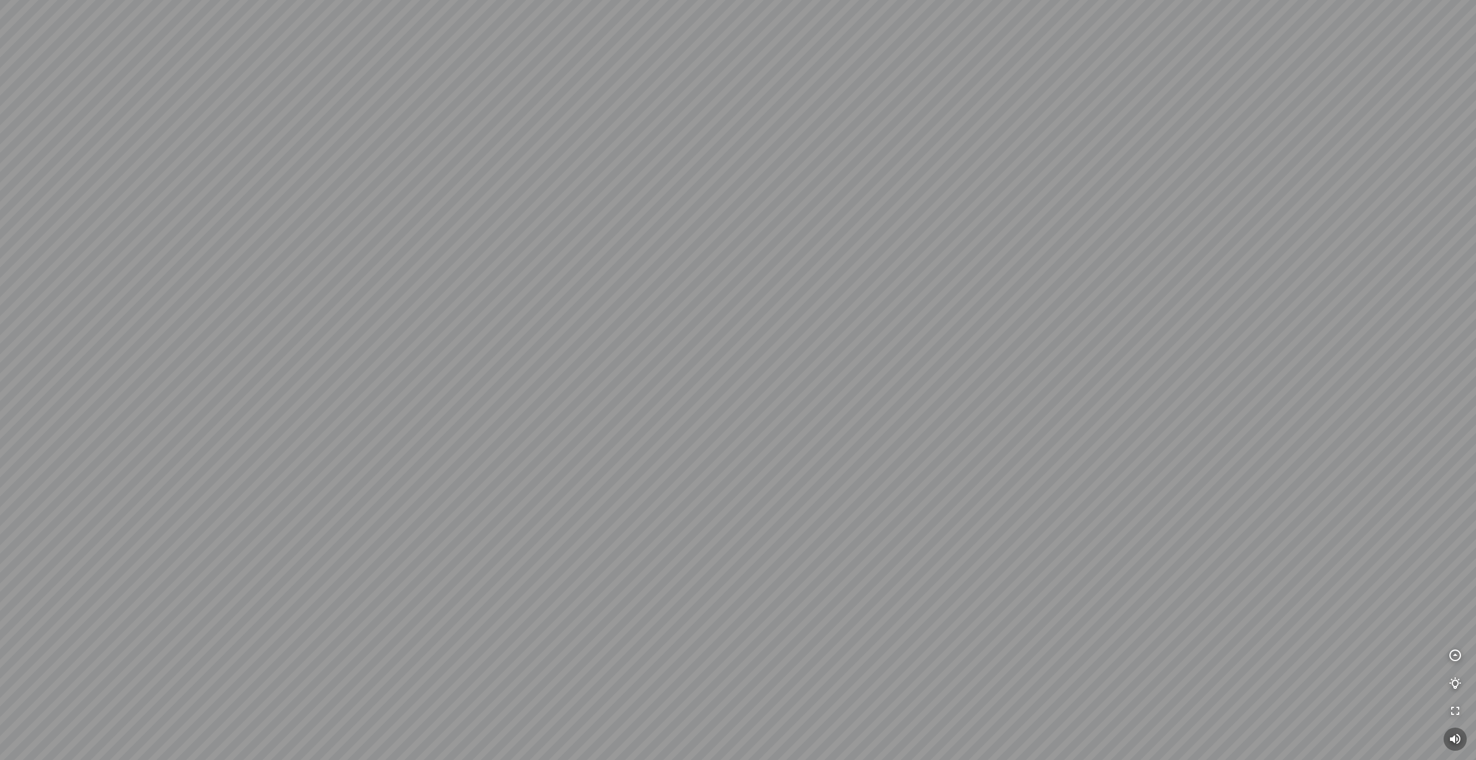
click at [688, 290] on div at bounding box center [738, 380] width 1476 height 760
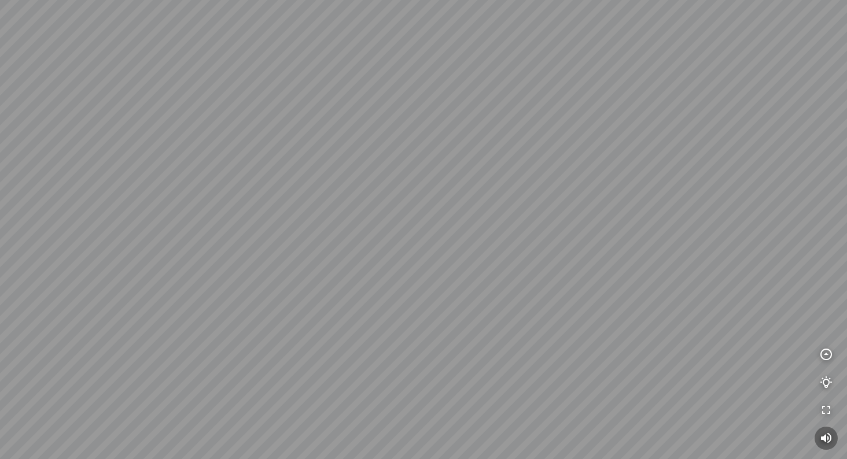
drag, startPoint x: 355, startPoint y: 205, endPoint x: 578, endPoint y: 177, distance: 225.6
click at [552, 181] on div at bounding box center [423, 229] width 847 height 459
drag, startPoint x: 412, startPoint y: 200, endPoint x: 676, endPoint y: 189, distance: 264.0
click at [673, 188] on div at bounding box center [423, 229] width 847 height 459
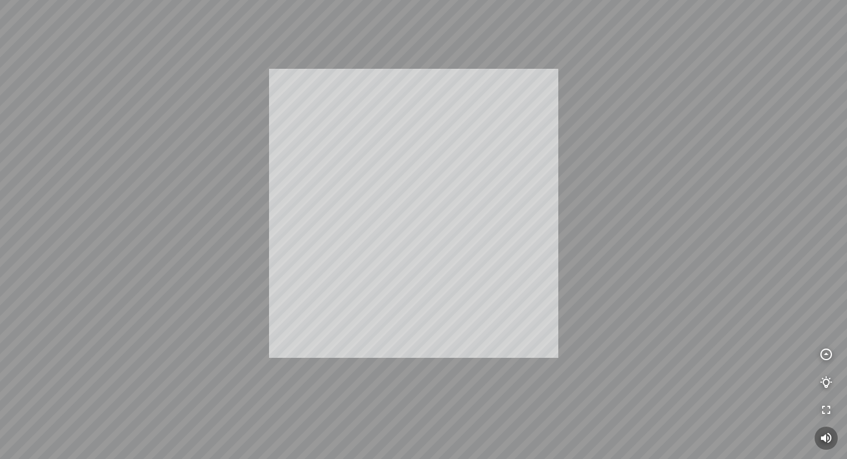
click at [403, 192] on div "INFO: krpano 1.20.8 (build [DATE]) INFO: HTML5/Desktop - Microsoft Edge 139.0 -…" at bounding box center [423, 229] width 847 height 459
